Goal: Find specific page/section

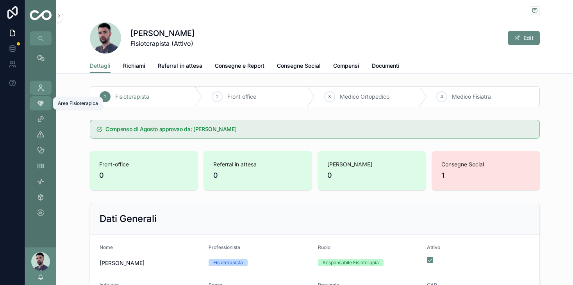
click at [37, 104] on icon "scrollable content" at bounding box center [41, 103] width 8 height 8
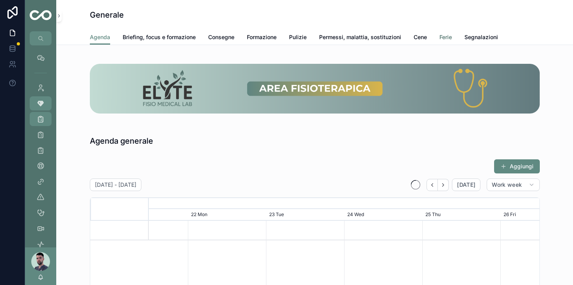
scroll to position [0, 586]
click at [460, 36] on div "Agenda Briefing, focus e formazione Consegne Formazione Pulizie Permessi, malat…" at bounding box center [315, 37] width 450 height 15
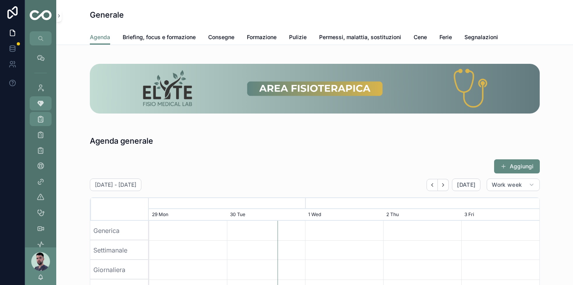
click at [454, 37] on div "Agenda Briefing, focus e formazione Consegne Formazione Pulizie Permessi, malat…" at bounding box center [315, 37] width 450 height 15
click at [448, 38] on span "Ferie" at bounding box center [446, 37] width 13 height 8
